Goal: Check status: Check status

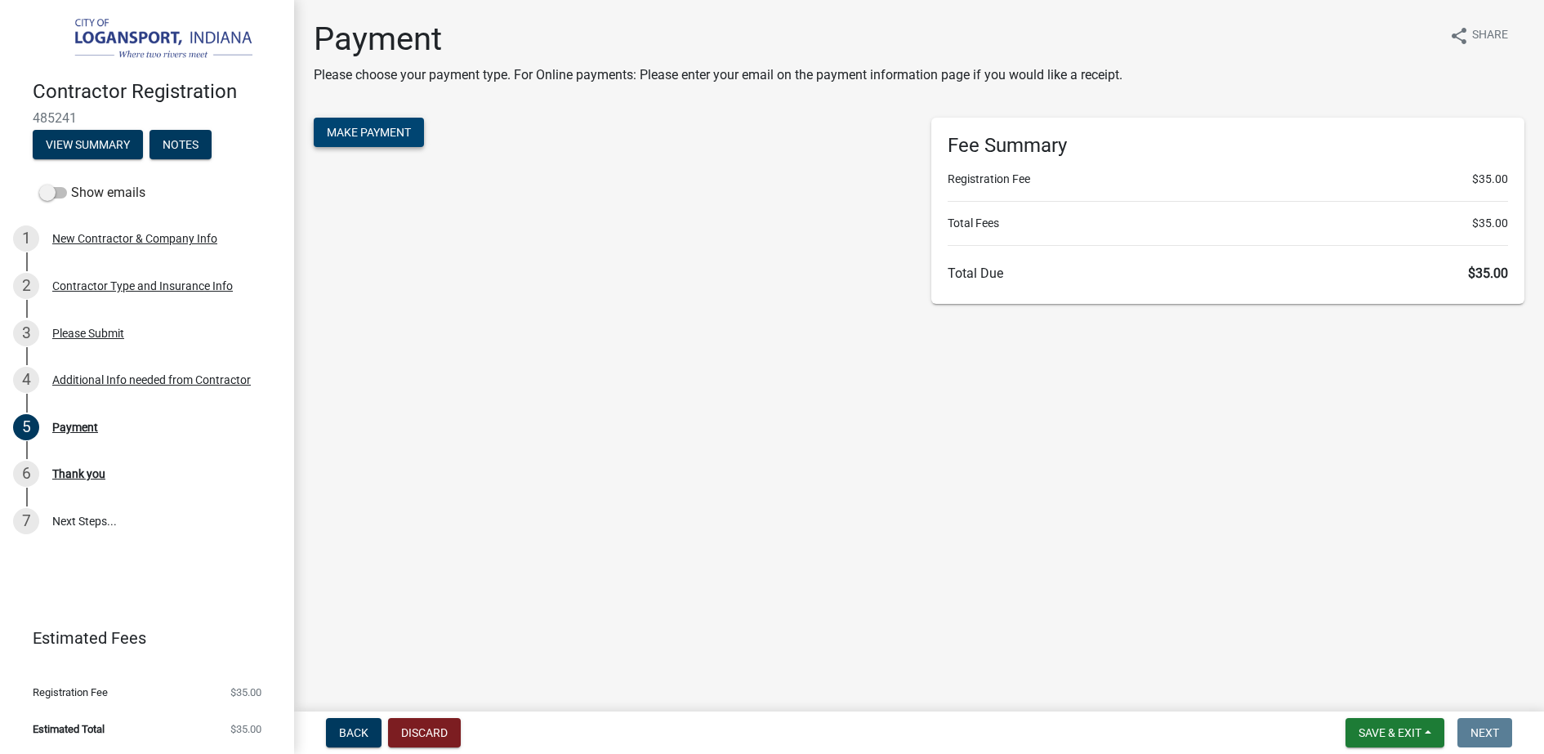
click at [385, 136] on span "Make Payment" at bounding box center [369, 132] width 84 height 13
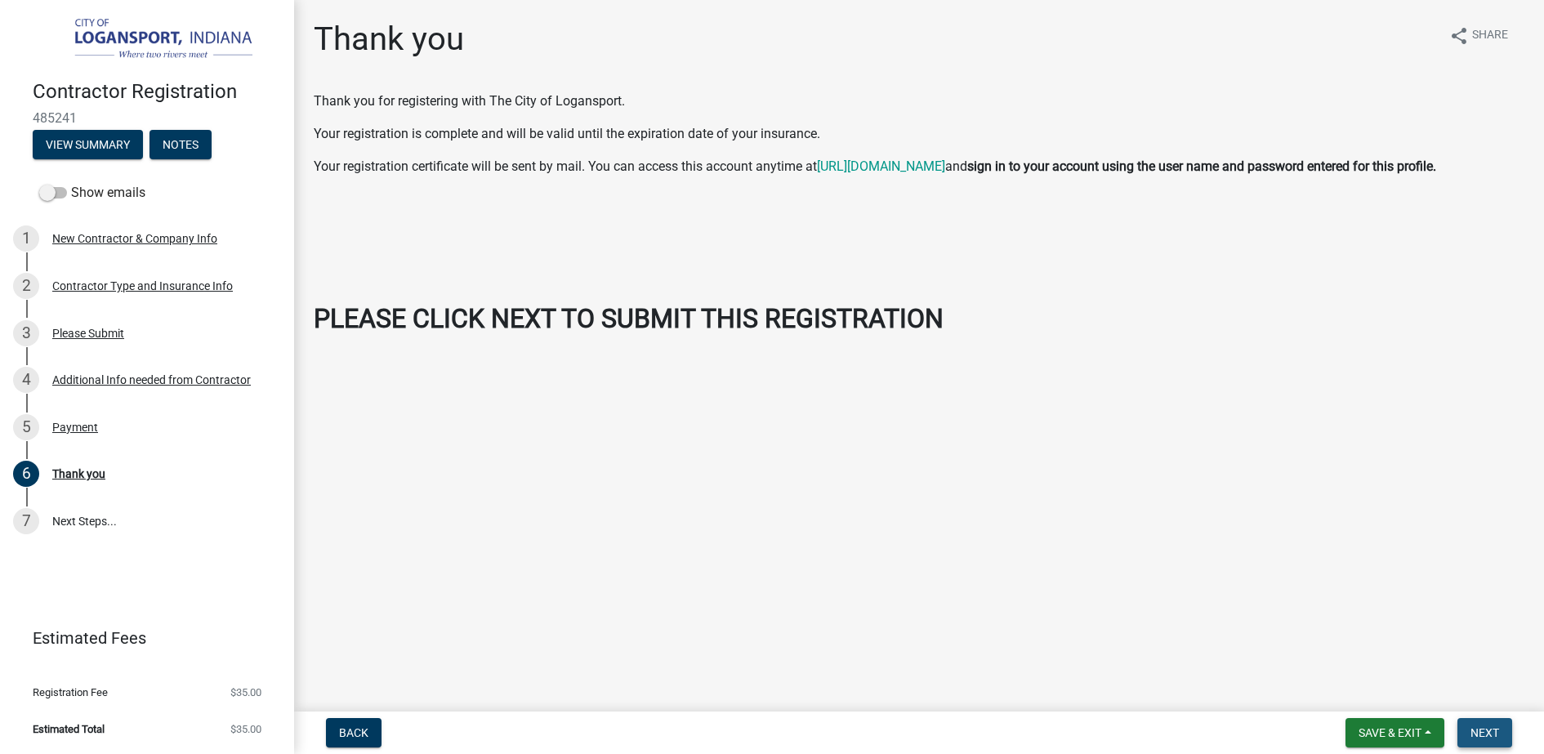
click at [1487, 731] on span "Next" at bounding box center [1484, 732] width 29 height 13
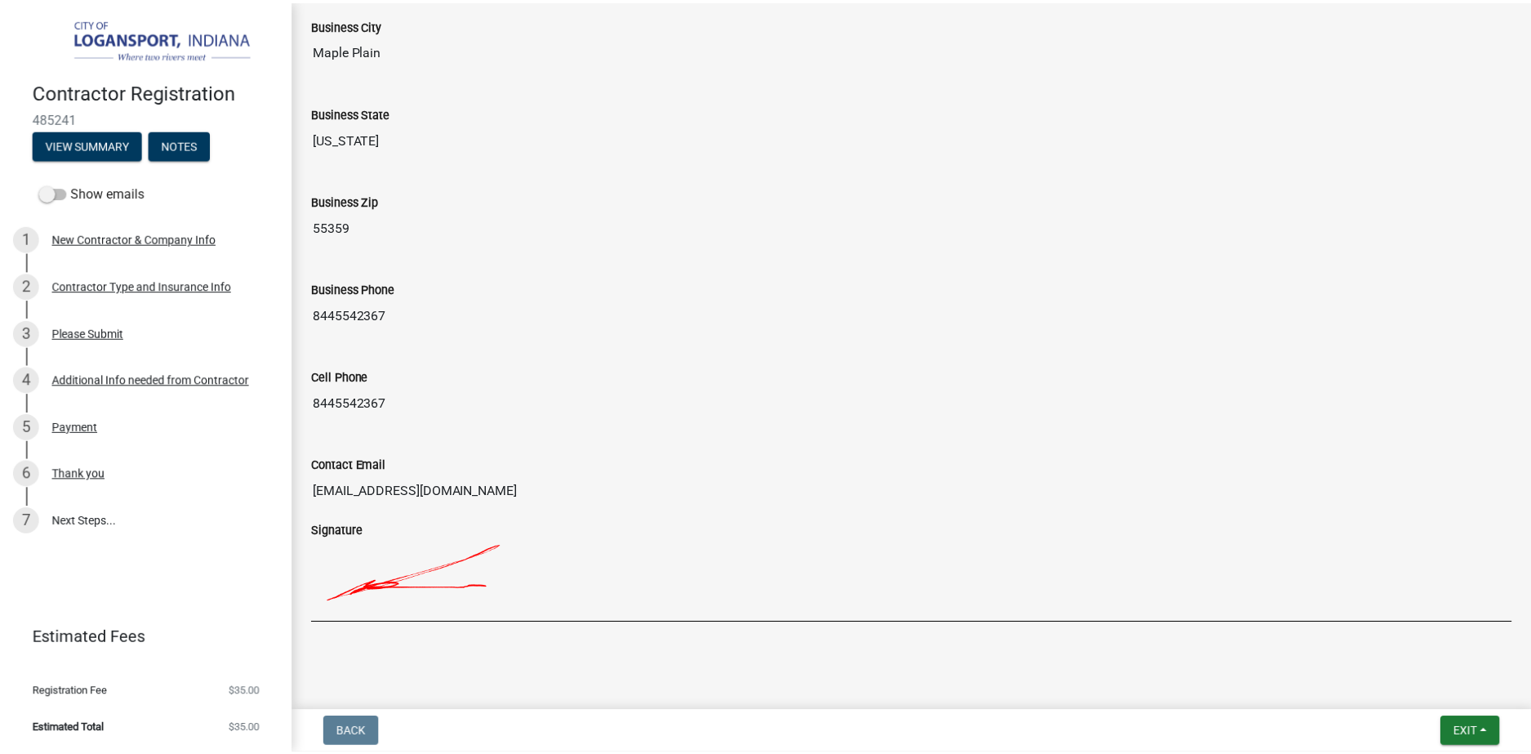
scroll to position [1291, 0]
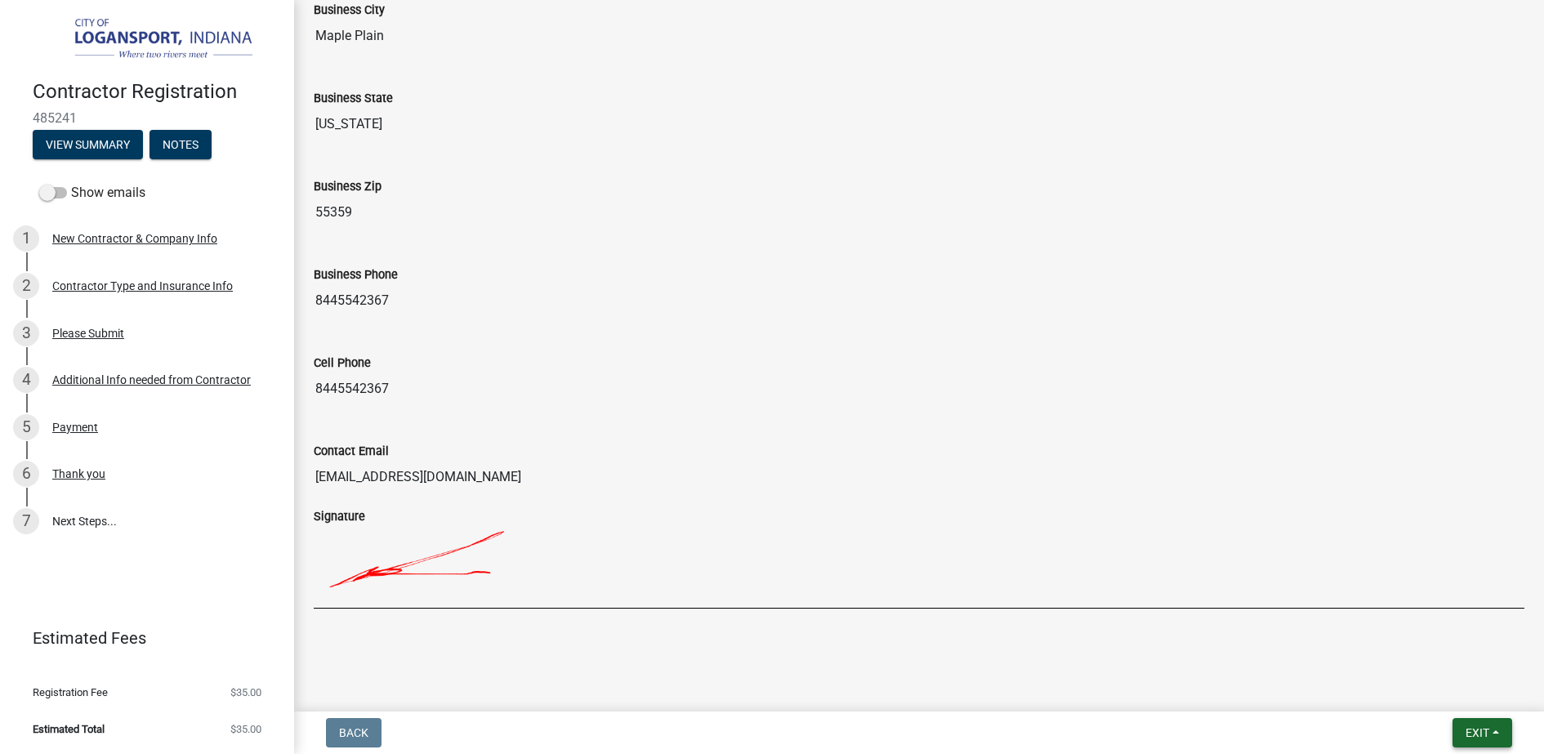
click at [1495, 737] on button "Exit" at bounding box center [1482, 732] width 60 height 29
click at [1443, 696] on button "Save & Exit" at bounding box center [1446, 690] width 131 height 39
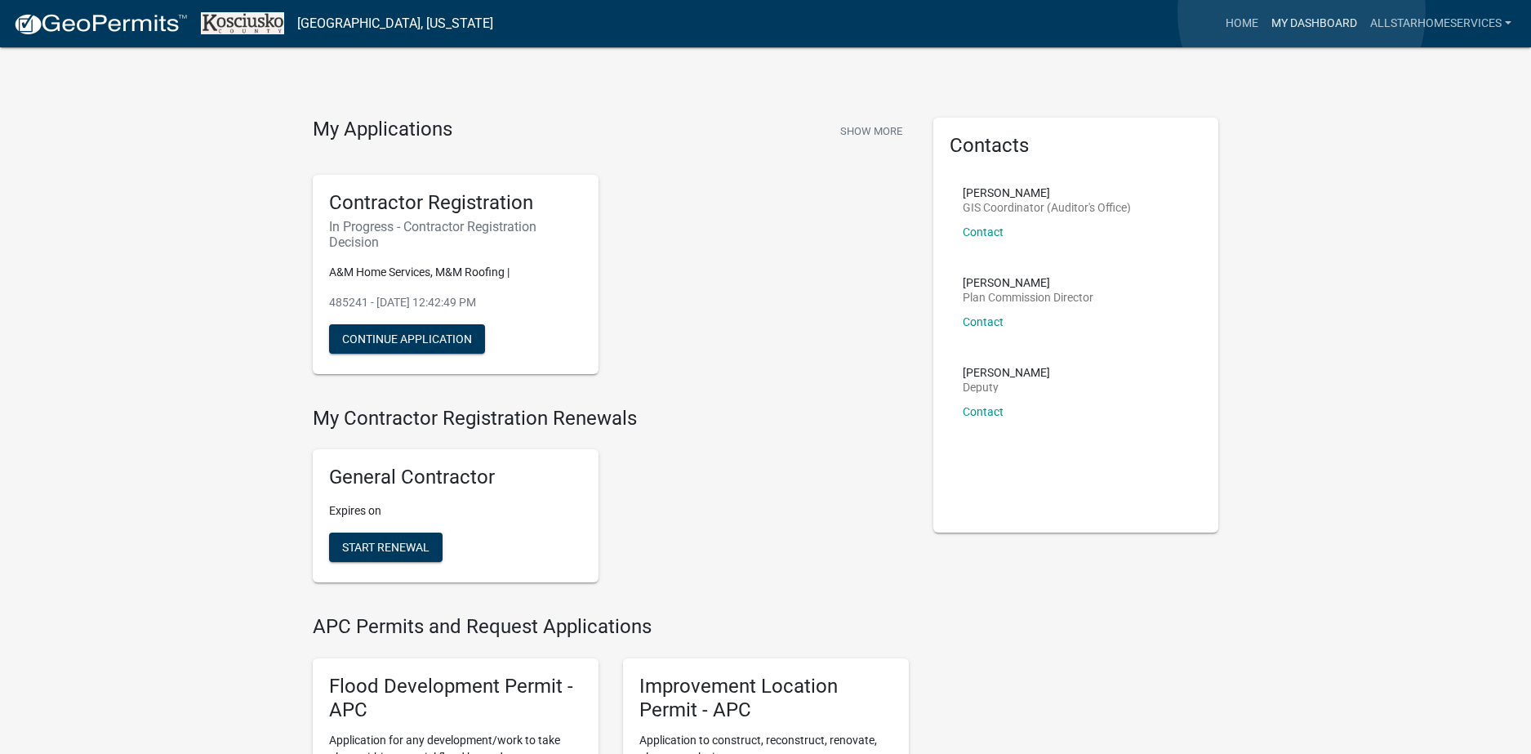
click at [1302, 14] on link "My Dashboard" at bounding box center [1314, 23] width 99 height 31
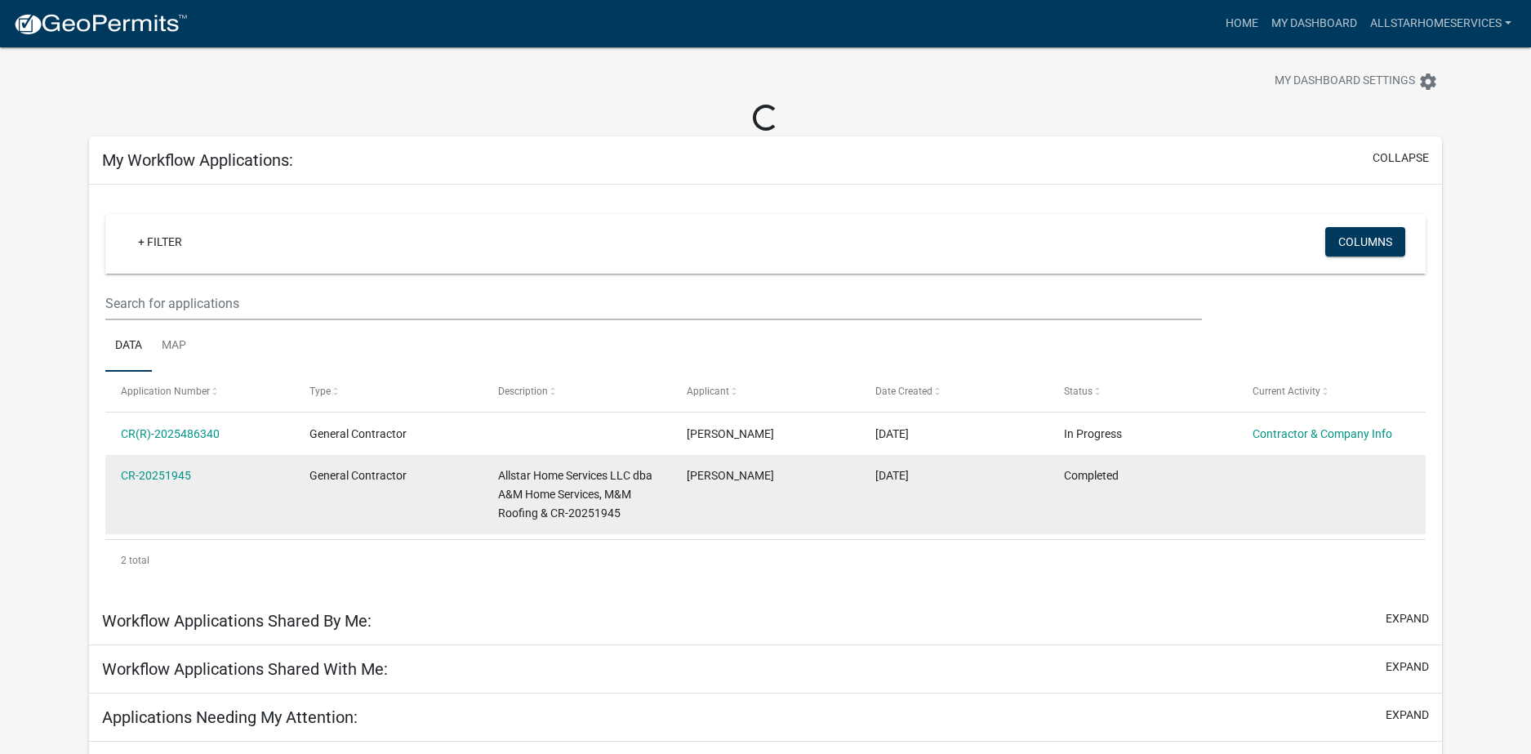
scroll to position [57, 0]
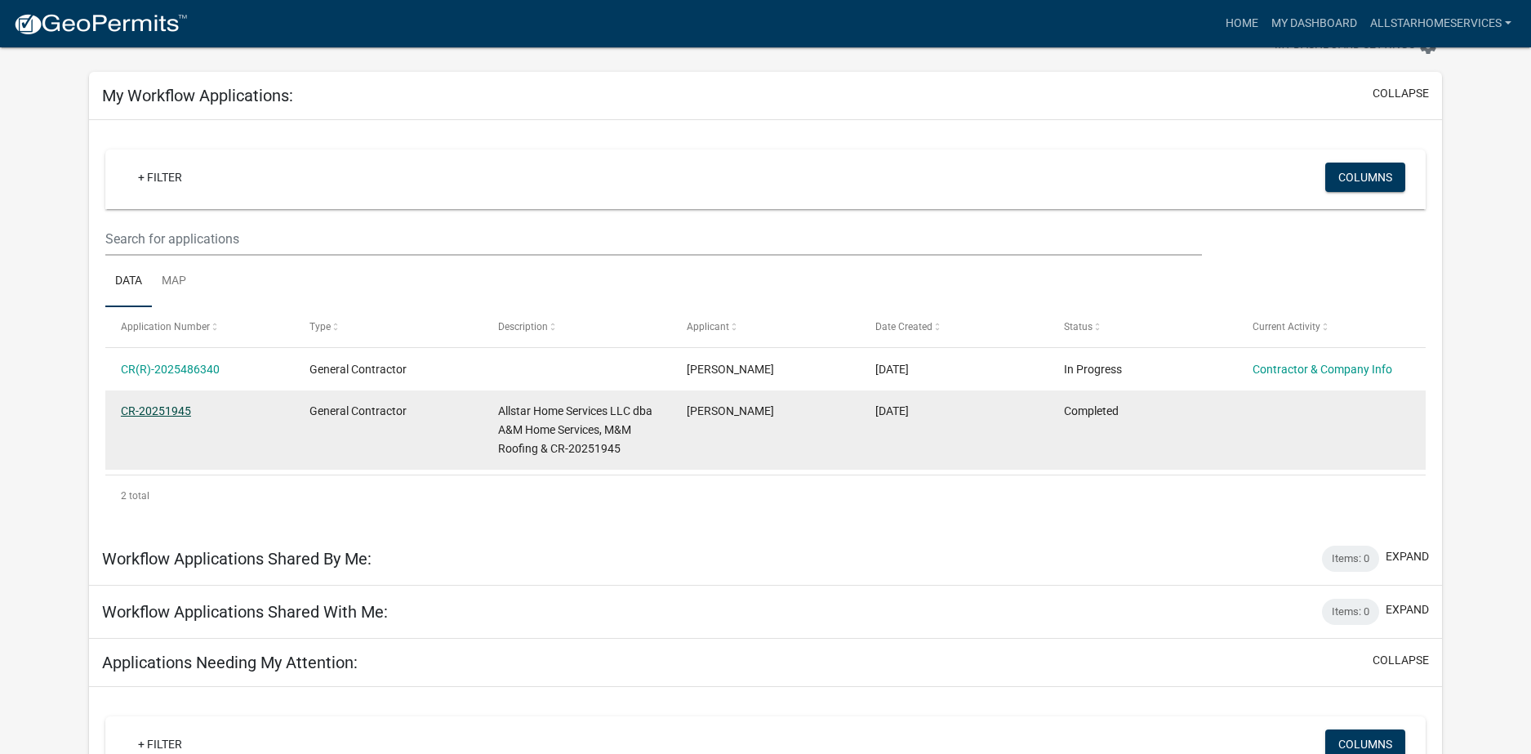
click at [157, 412] on link "CR-20251945" at bounding box center [156, 410] width 70 height 13
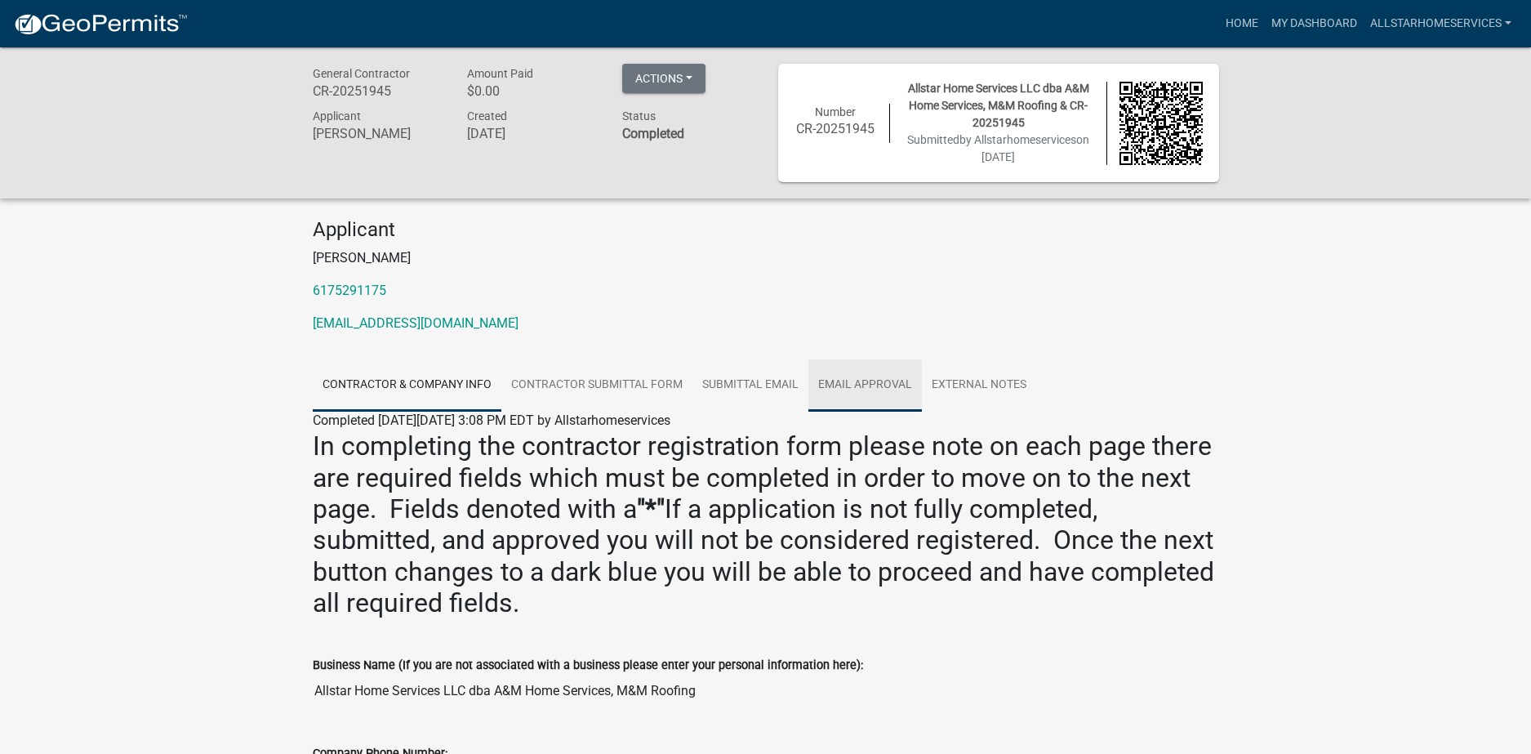
click at [901, 379] on link "Email Approval" at bounding box center [866, 385] width 114 height 52
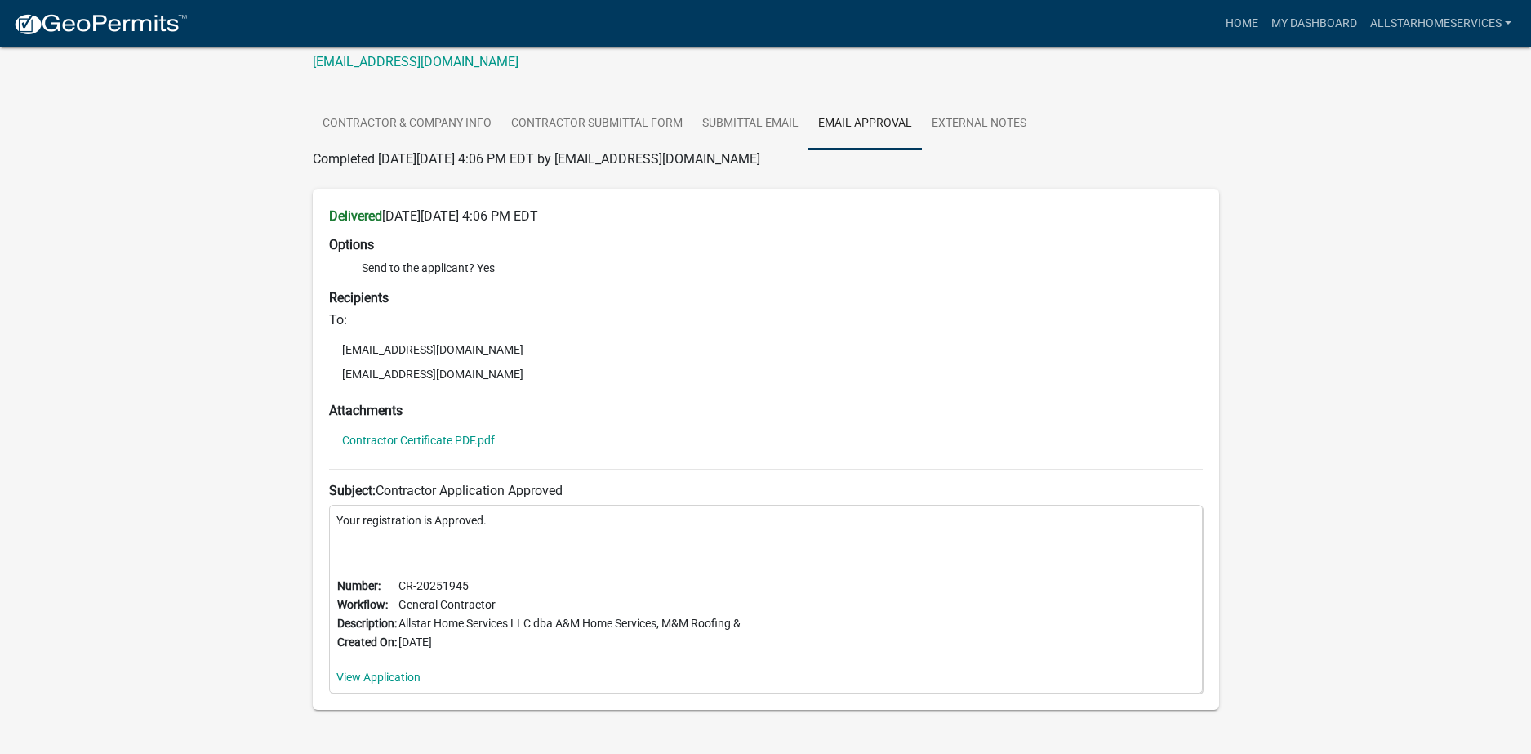
scroll to position [305, 0]
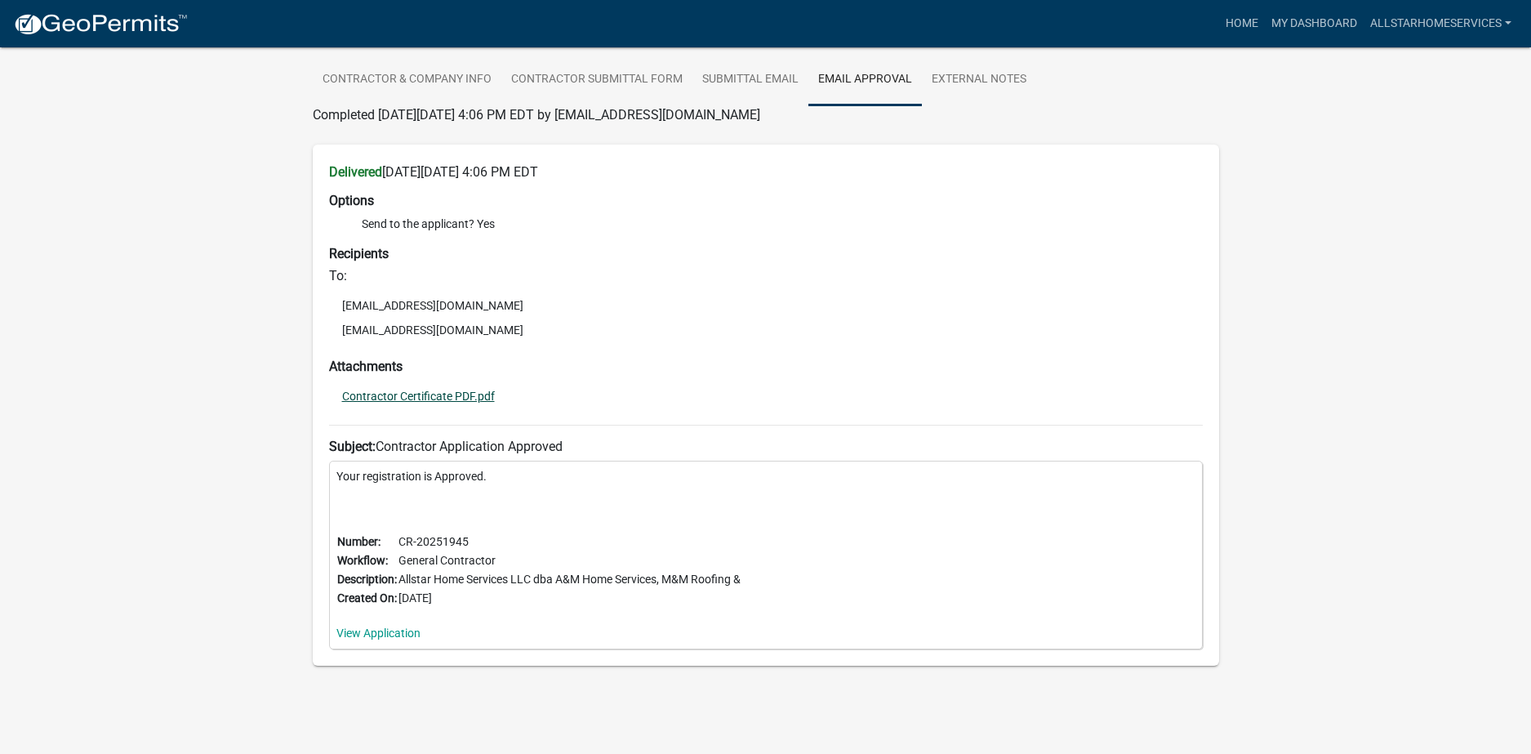
click at [477, 390] on link "Contractor Certificate PDF.pdf" at bounding box center [418, 395] width 153 height 11
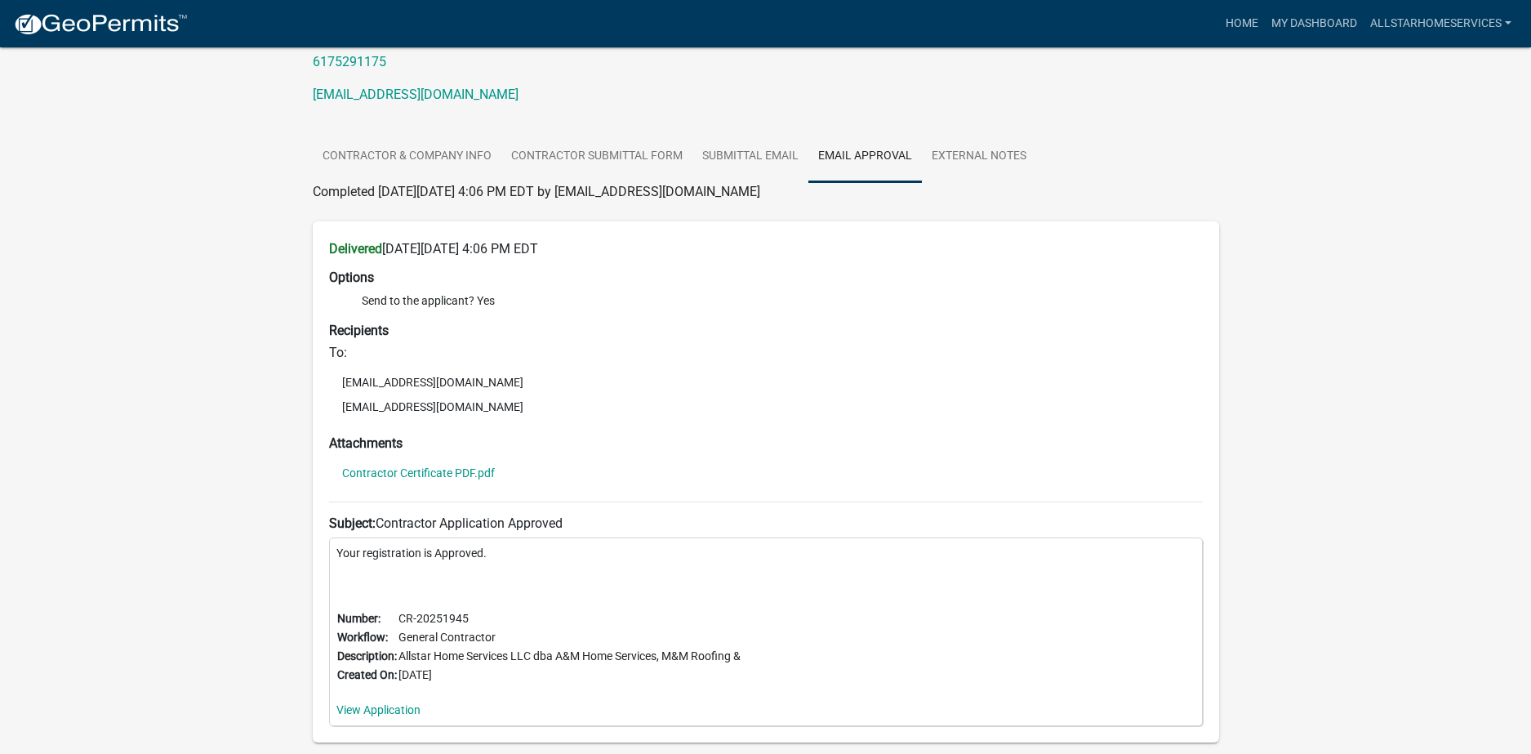
scroll to position [0, 0]
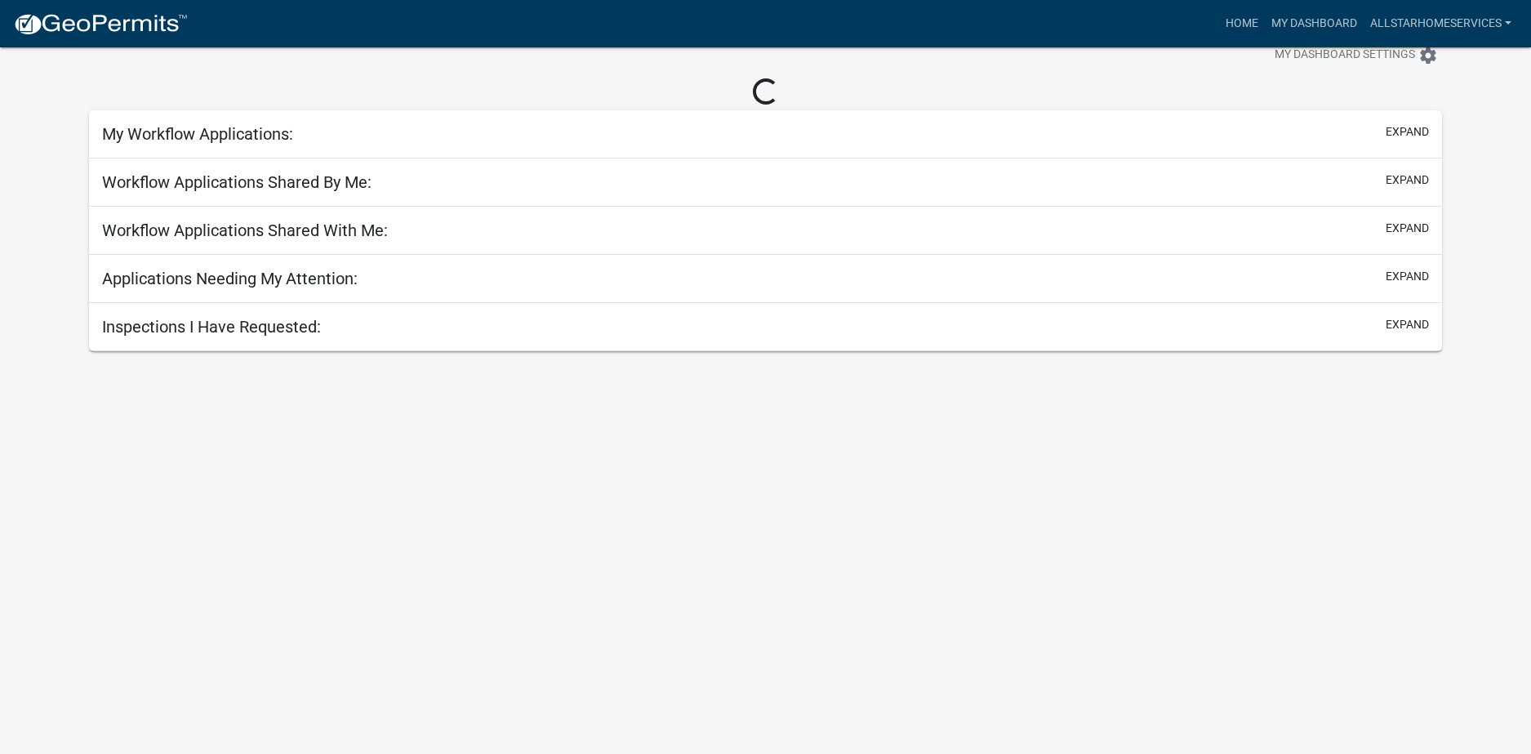
scroll to position [57, 0]
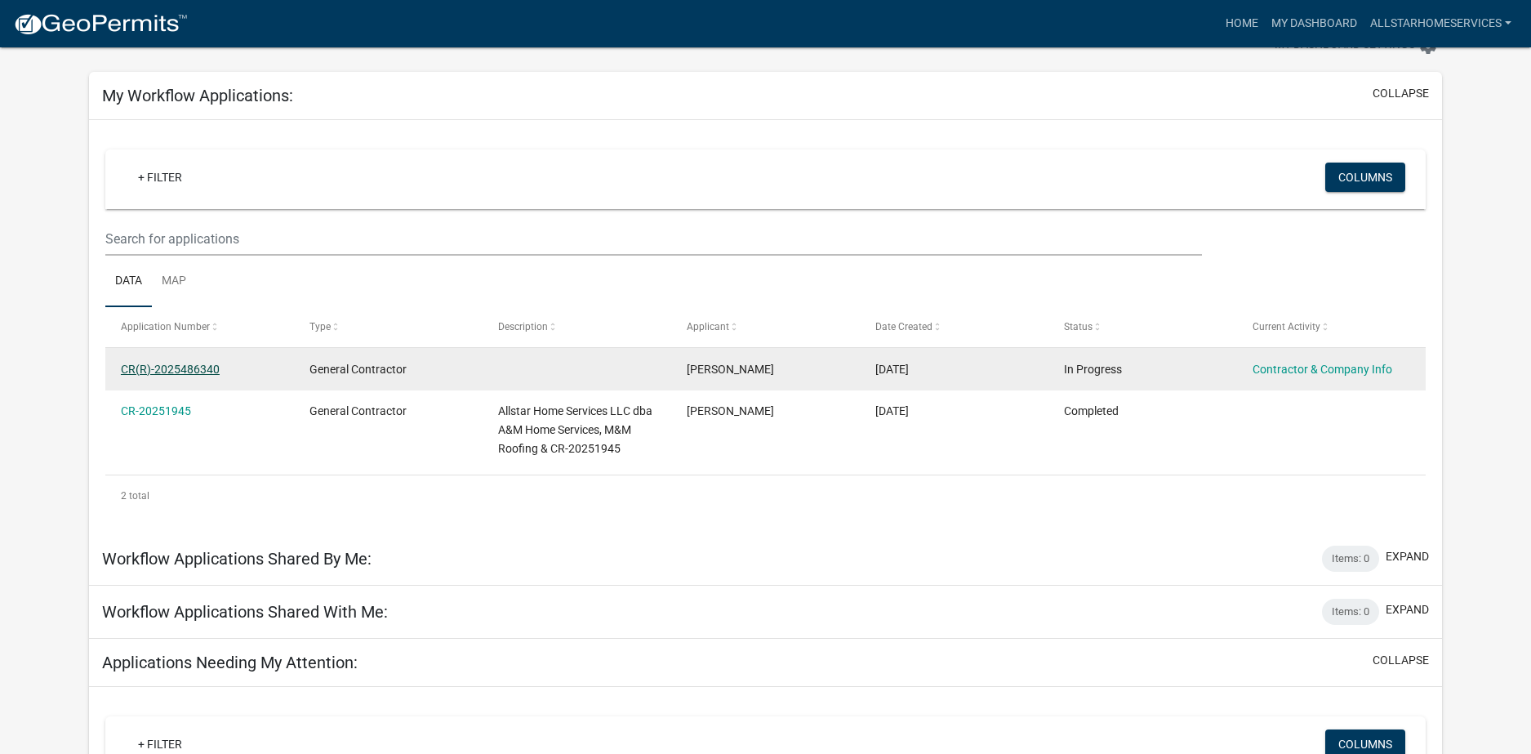
click at [167, 369] on link "CR(R)-2025486340" at bounding box center [170, 369] width 99 height 13
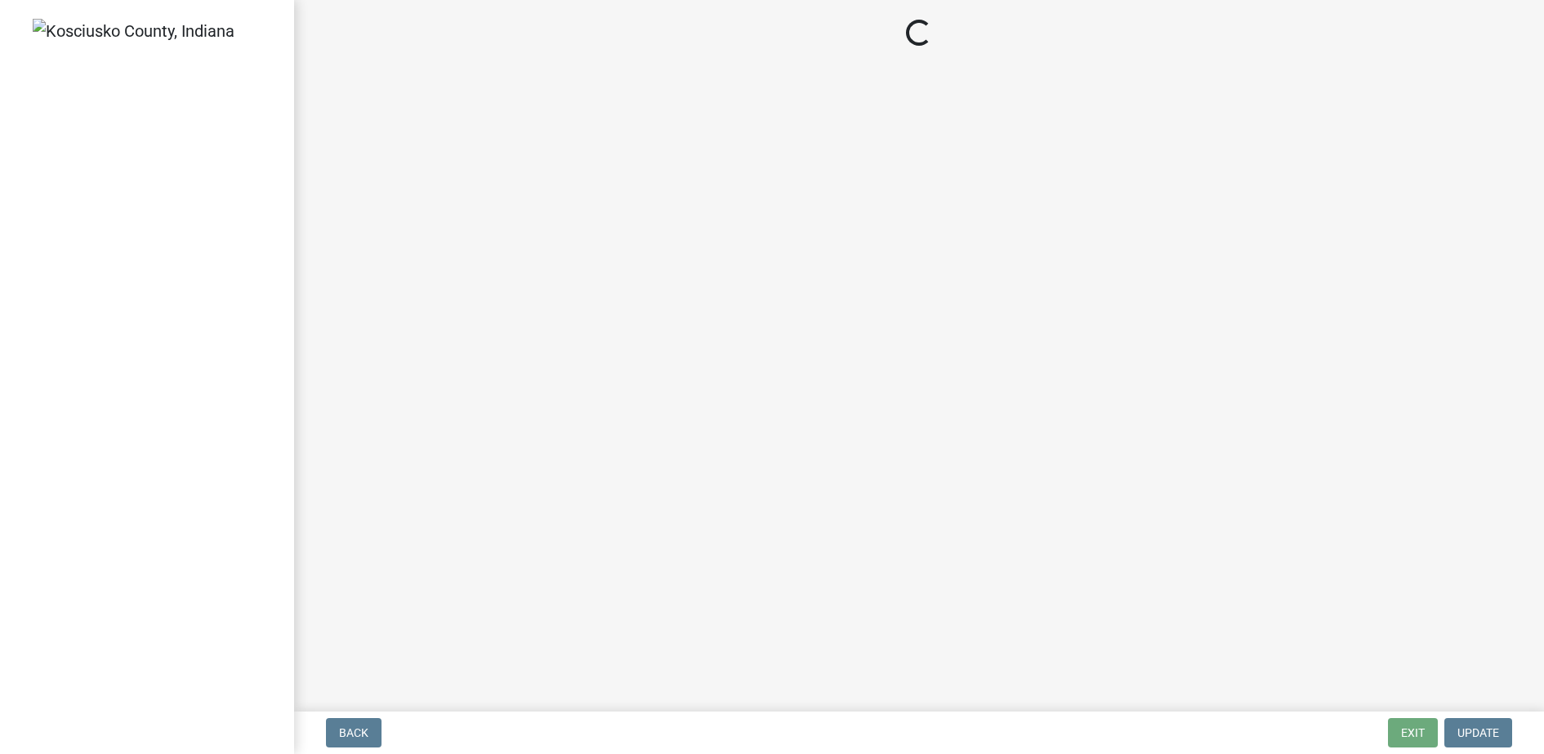
select select "MN"
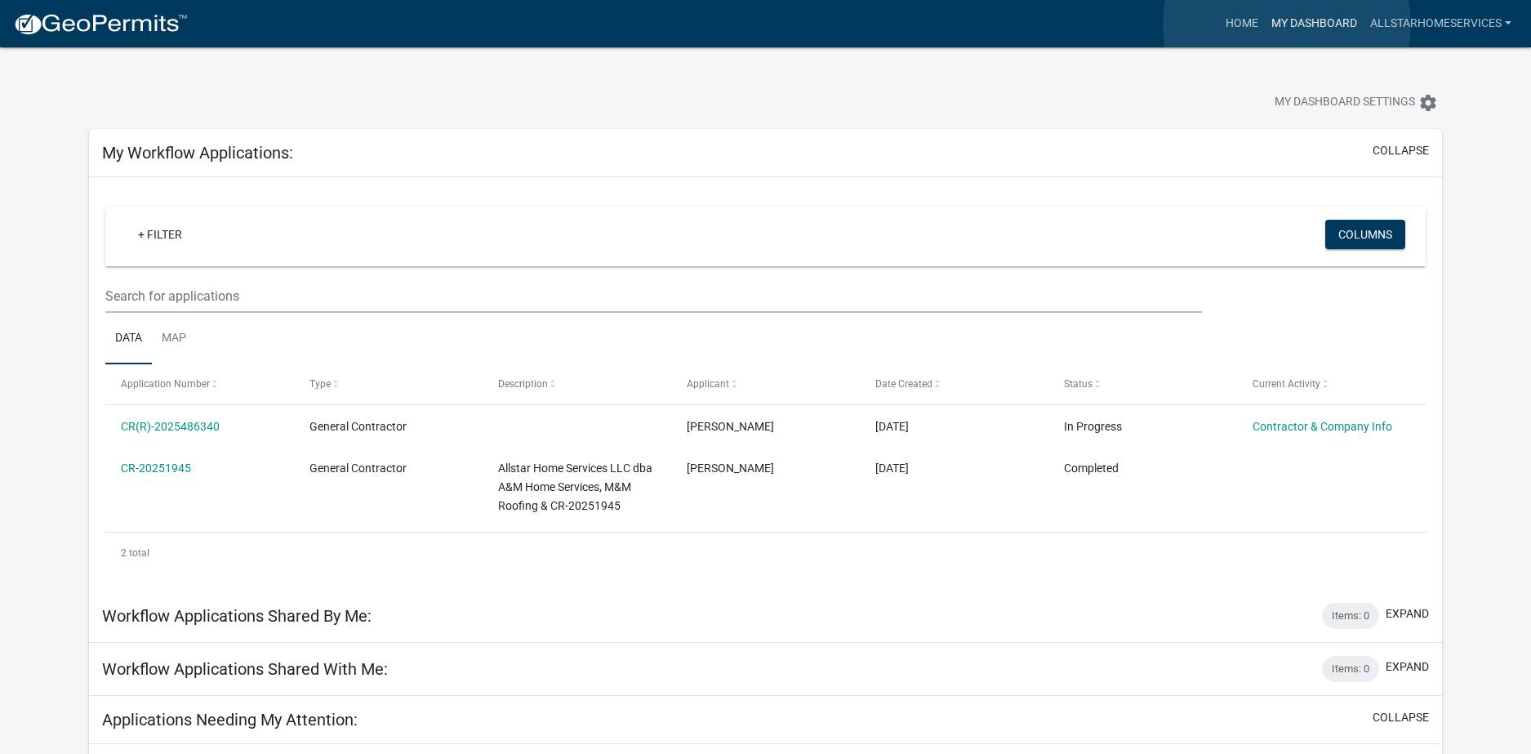
click at [1287, 25] on link "My Dashboard" at bounding box center [1314, 23] width 99 height 31
click at [1460, 20] on link "Allstarhomeservices" at bounding box center [1441, 23] width 154 height 31
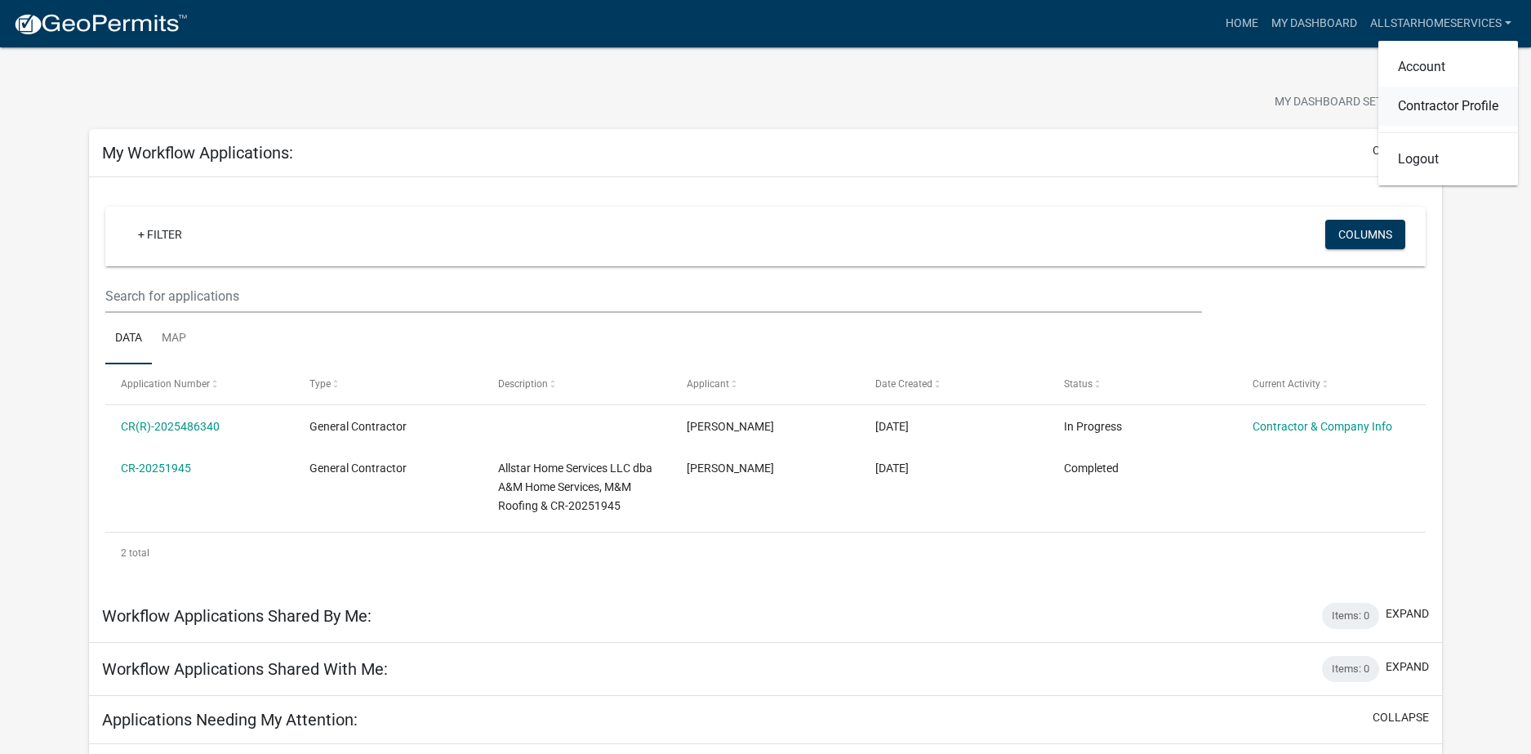
click at [1472, 100] on link "Contractor Profile" at bounding box center [1449, 106] width 140 height 39
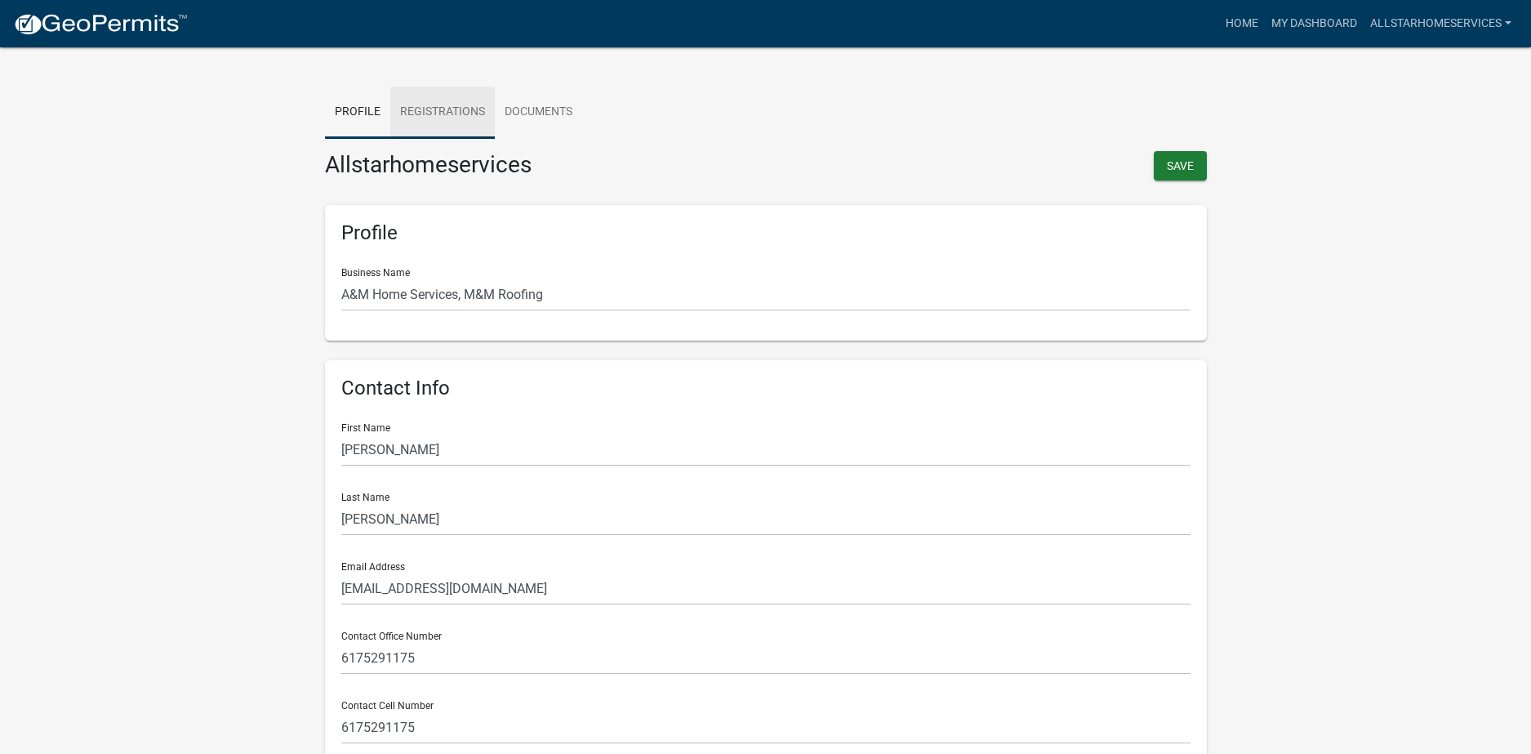
click at [438, 101] on link "Registrations" at bounding box center [442, 113] width 105 height 52
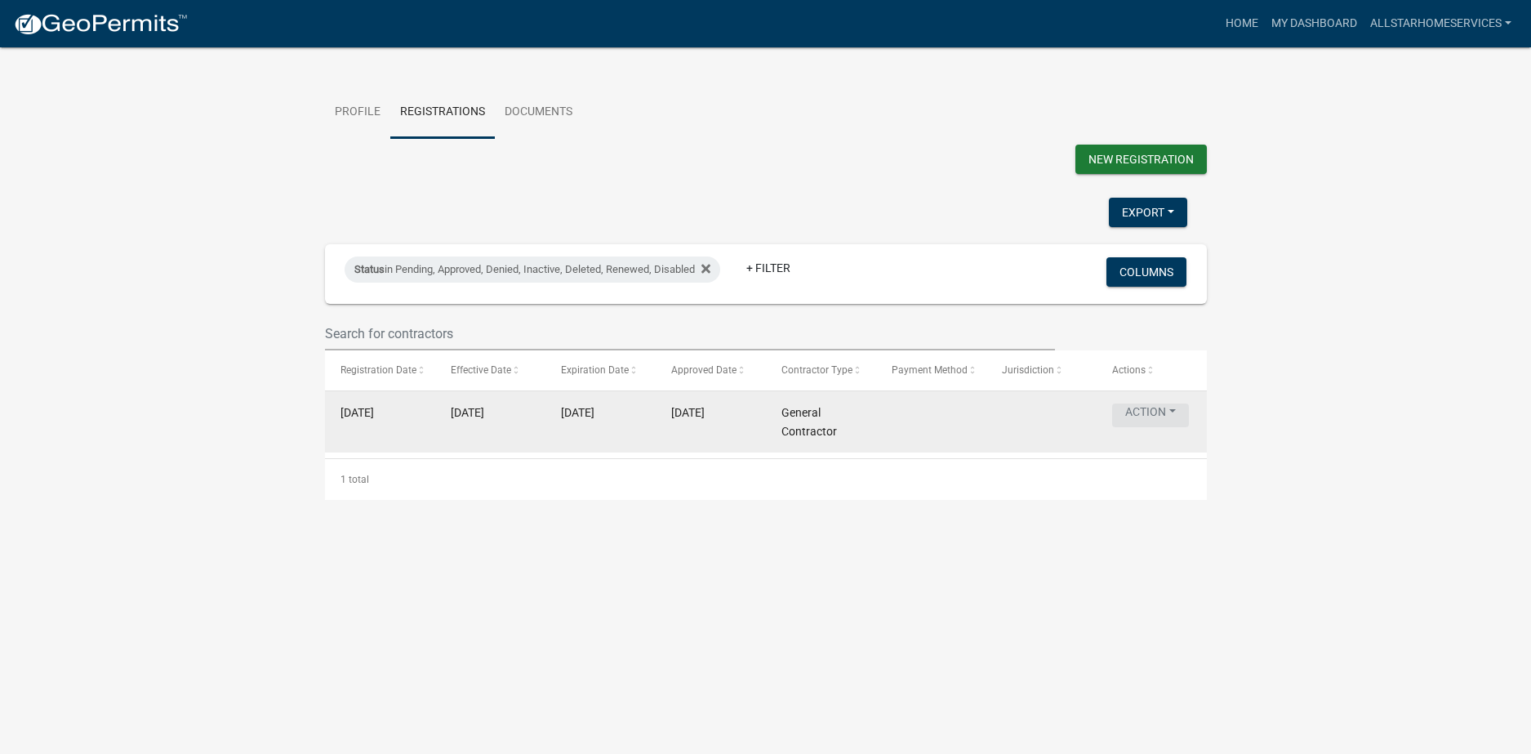
click at [1165, 421] on button "Action" at bounding box center [1150, 415] width 77 height 24
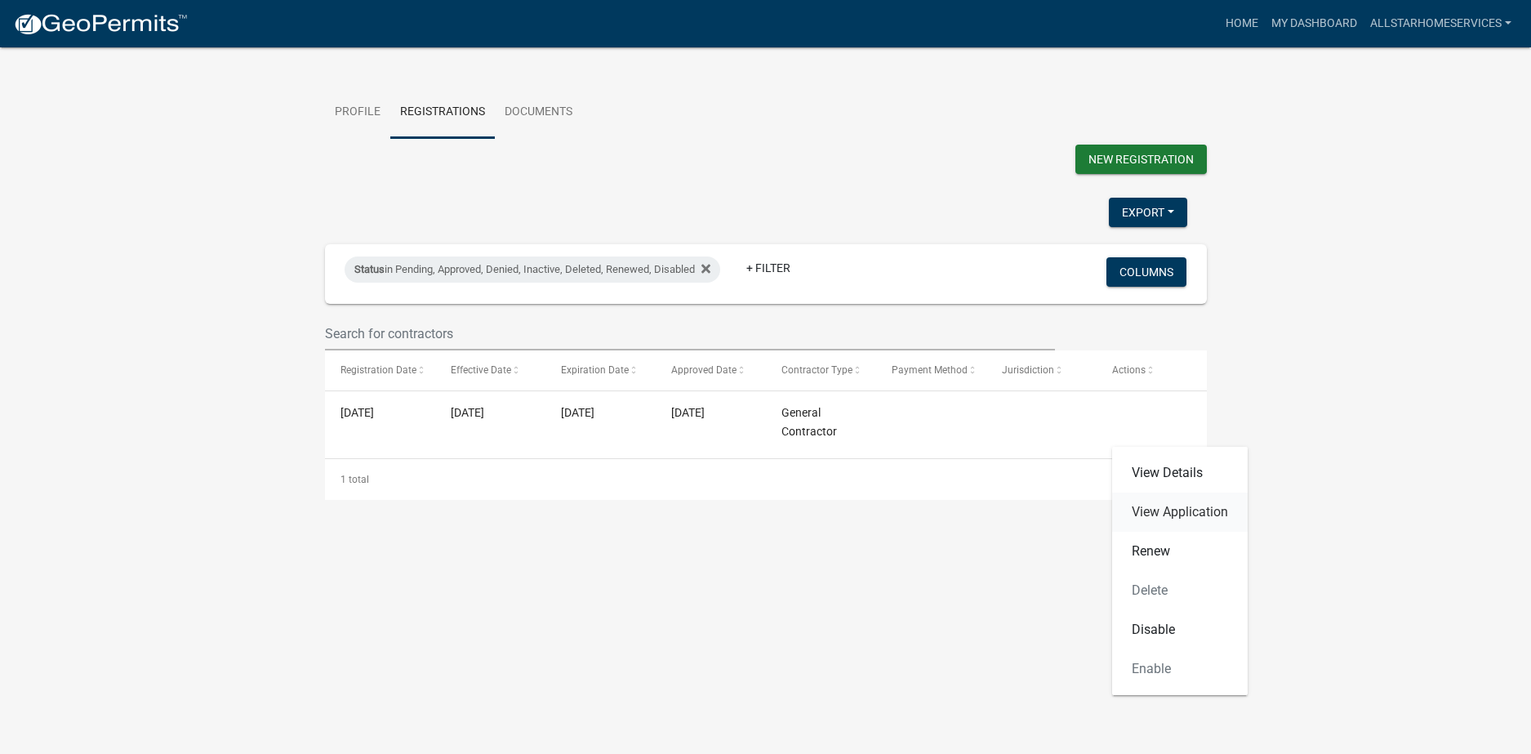
click at [1178, 514] on link "View Application" at bounding box center [1180, 511] width 136 height 39
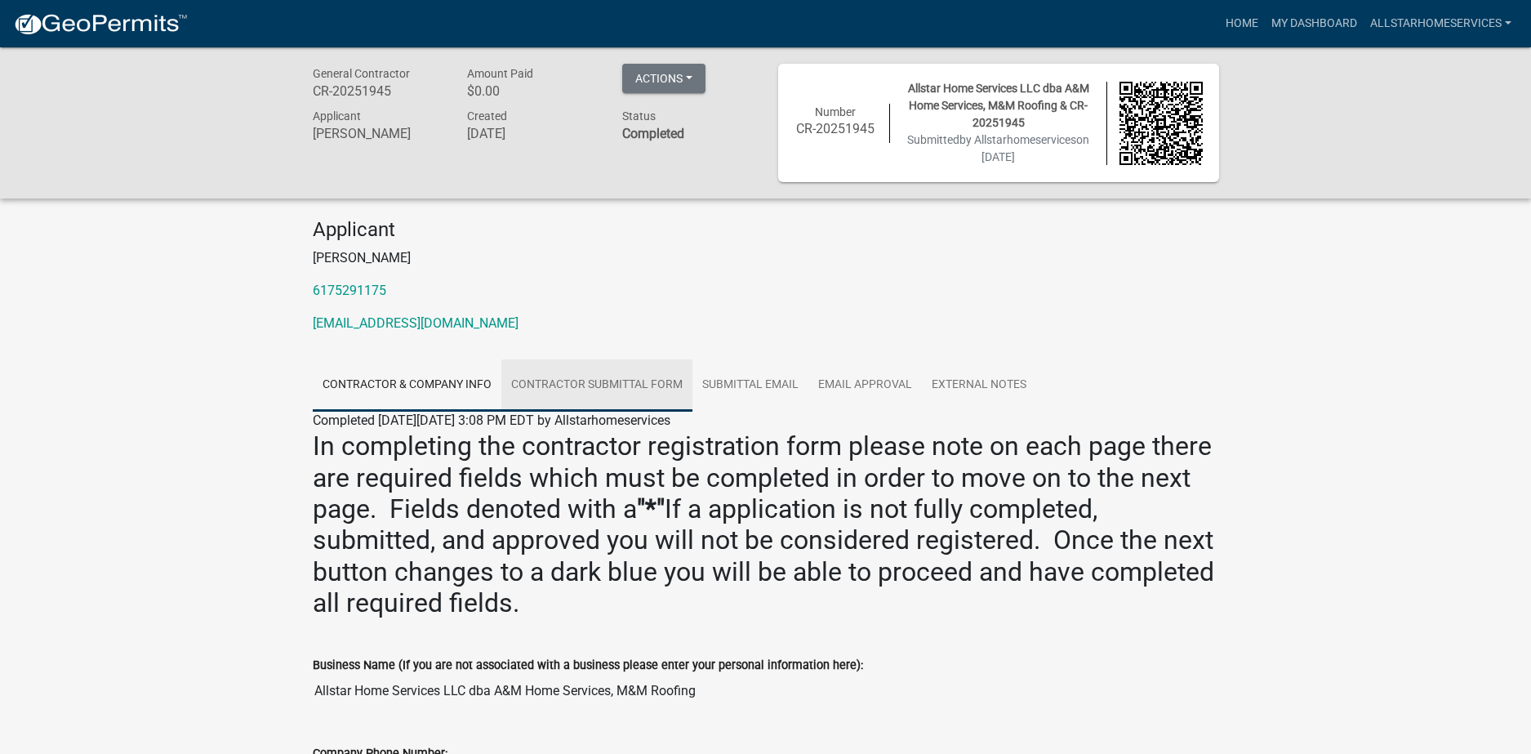
click at [545, 388] on link "Contractor Submittal Form" at bounding box center [596, 385] width 191 height 52
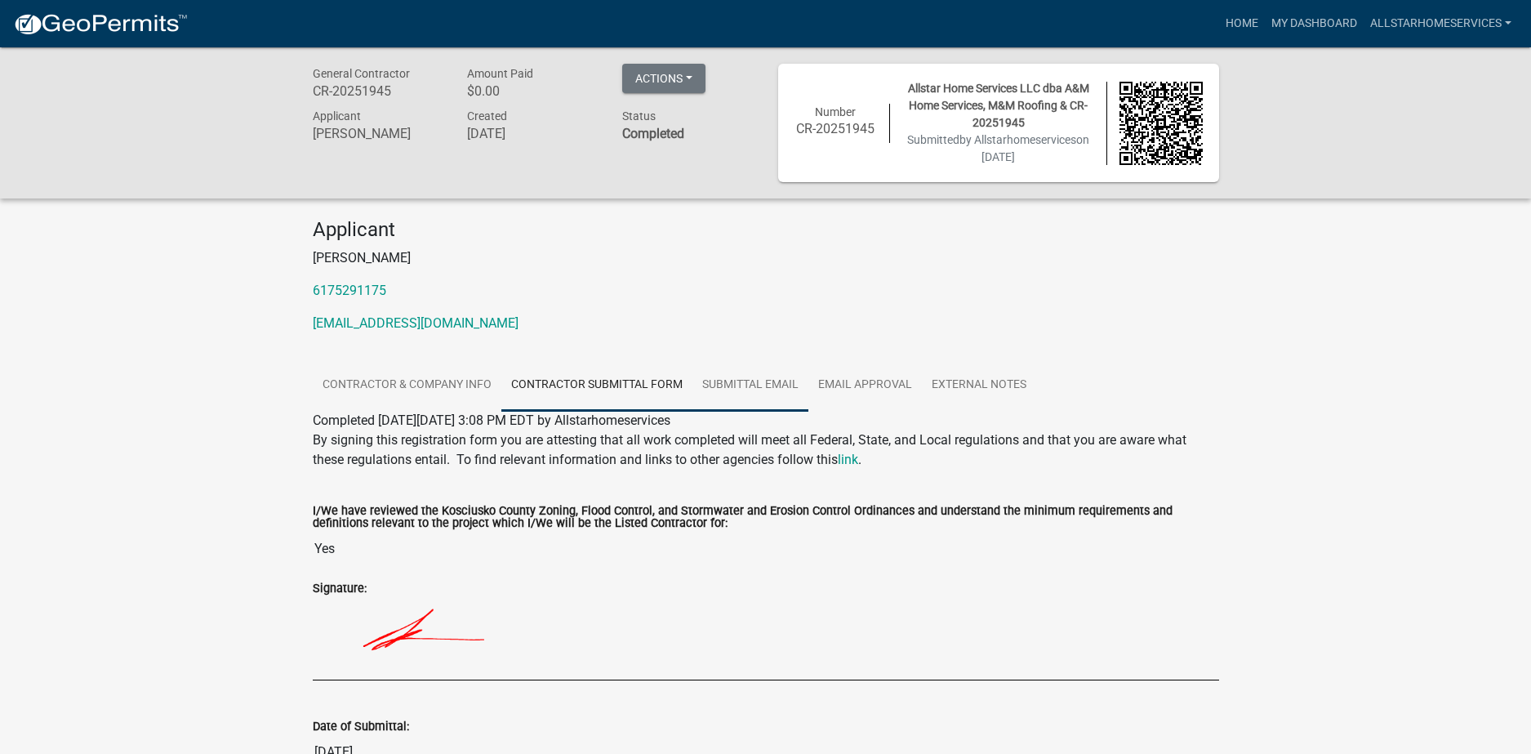
click at [771, 382] on link "Submittal Email" at bounding box center [751, 385] width 116 height 52
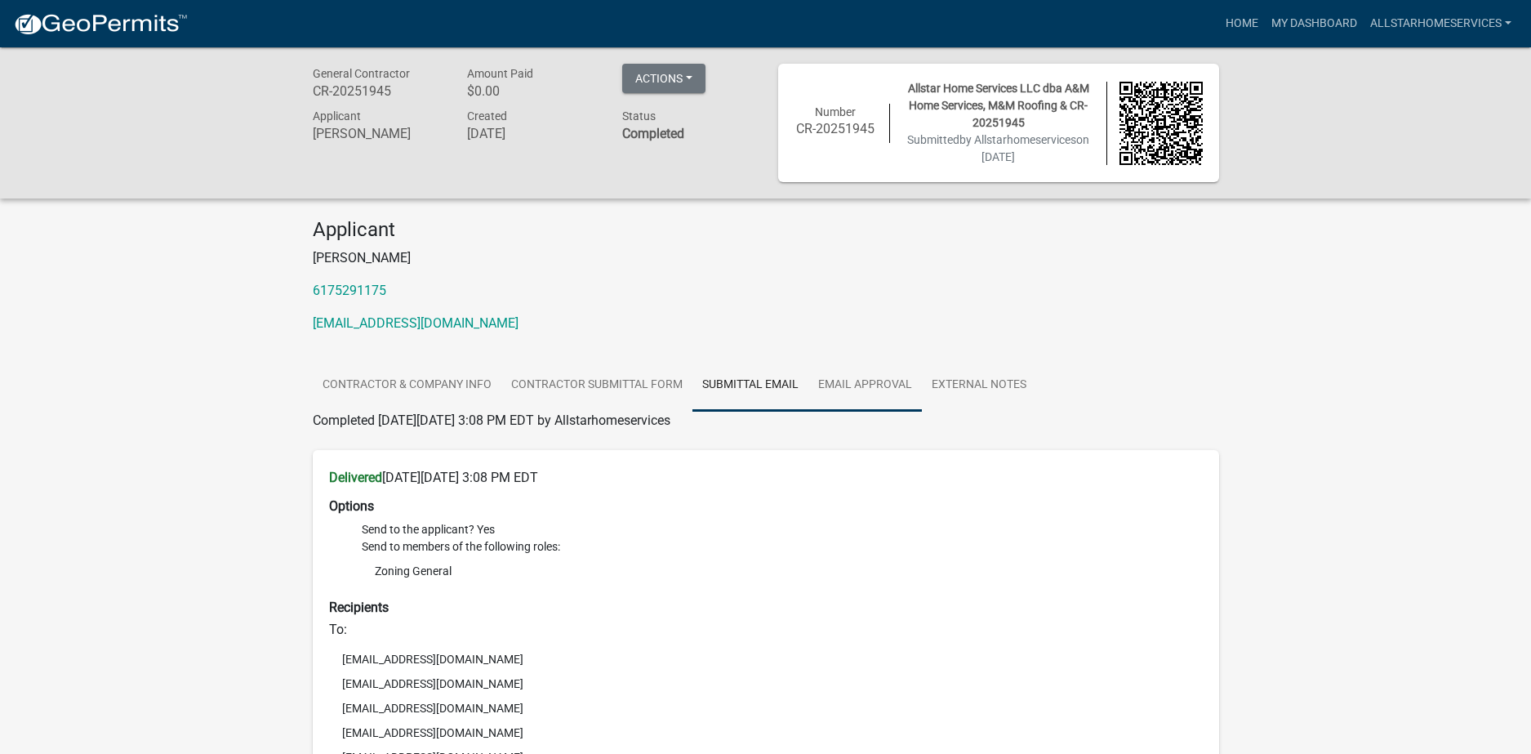
click at [884, 379] on link "Email Approval" at bounding box center [866, 385] width 114 height 52
